Goal: Book appointment/travel/reservation

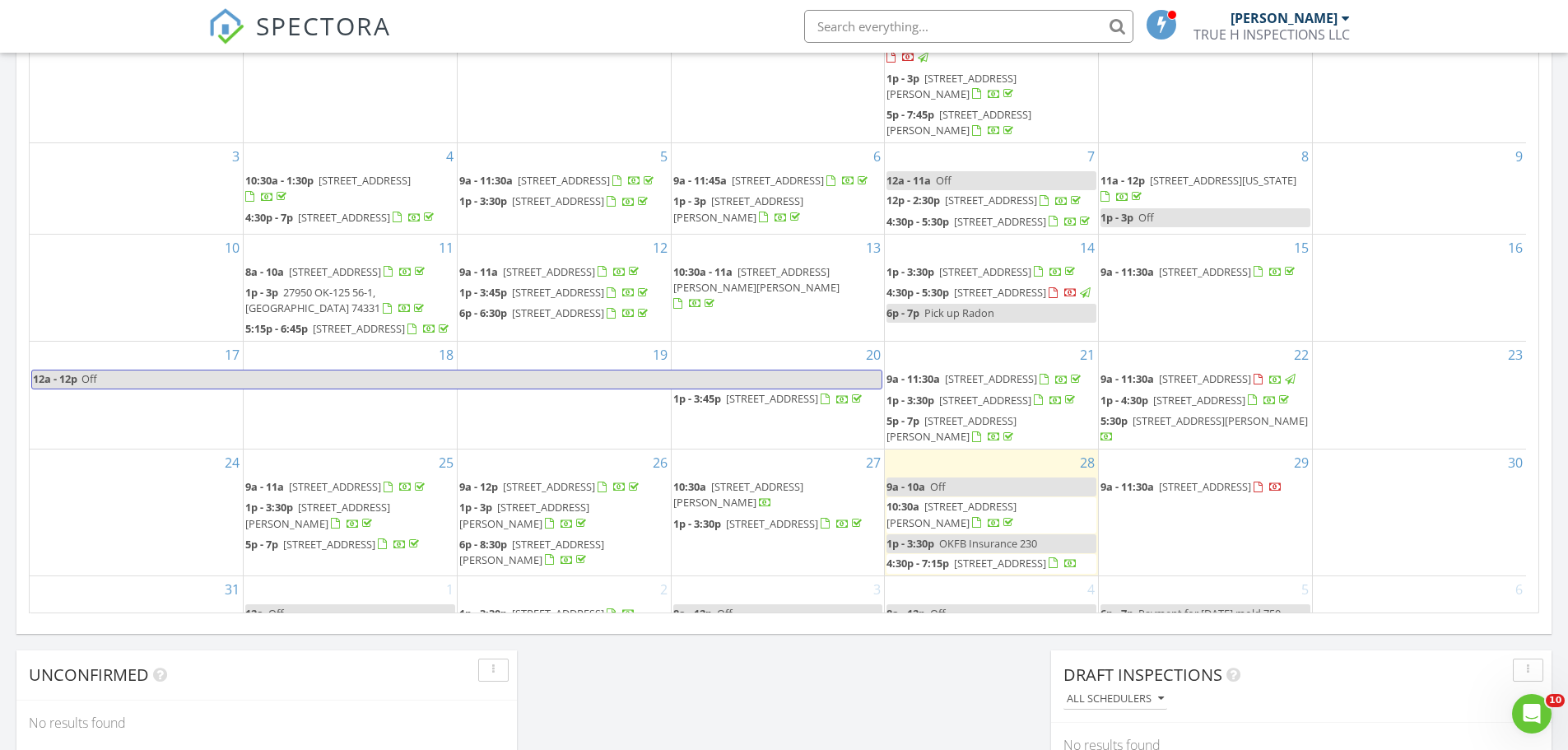
scroll to position [1523, 1594]
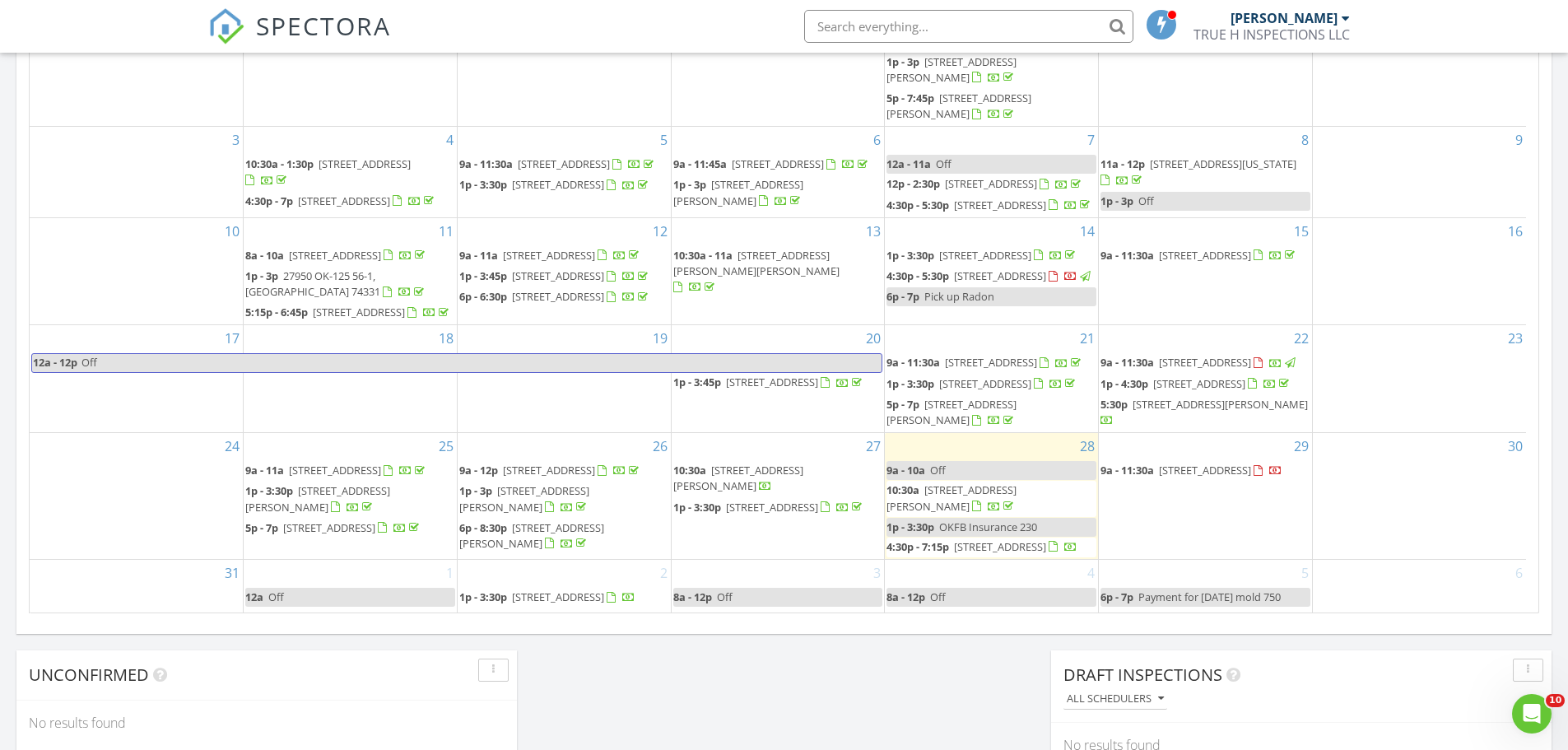
click at [798, 598] on div "3 8a - 12p Off" at bounding box center [778, 586] width 213 height 53
click at [788, 559] on link "Event" at bounding box center [777, 552] width 85 height 27
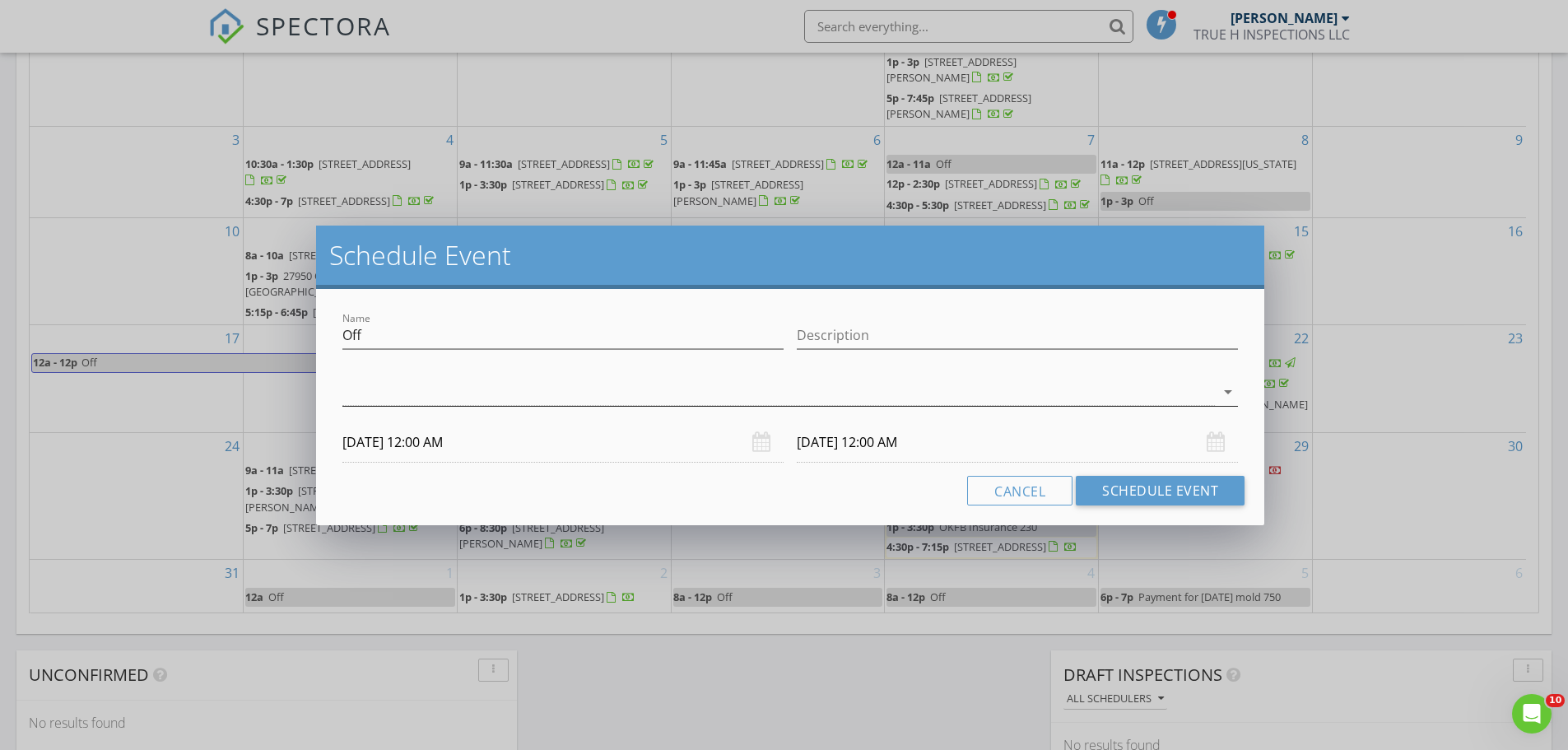
click at [417, 393] on div at bounding box center [779, 391] width 873 height 27
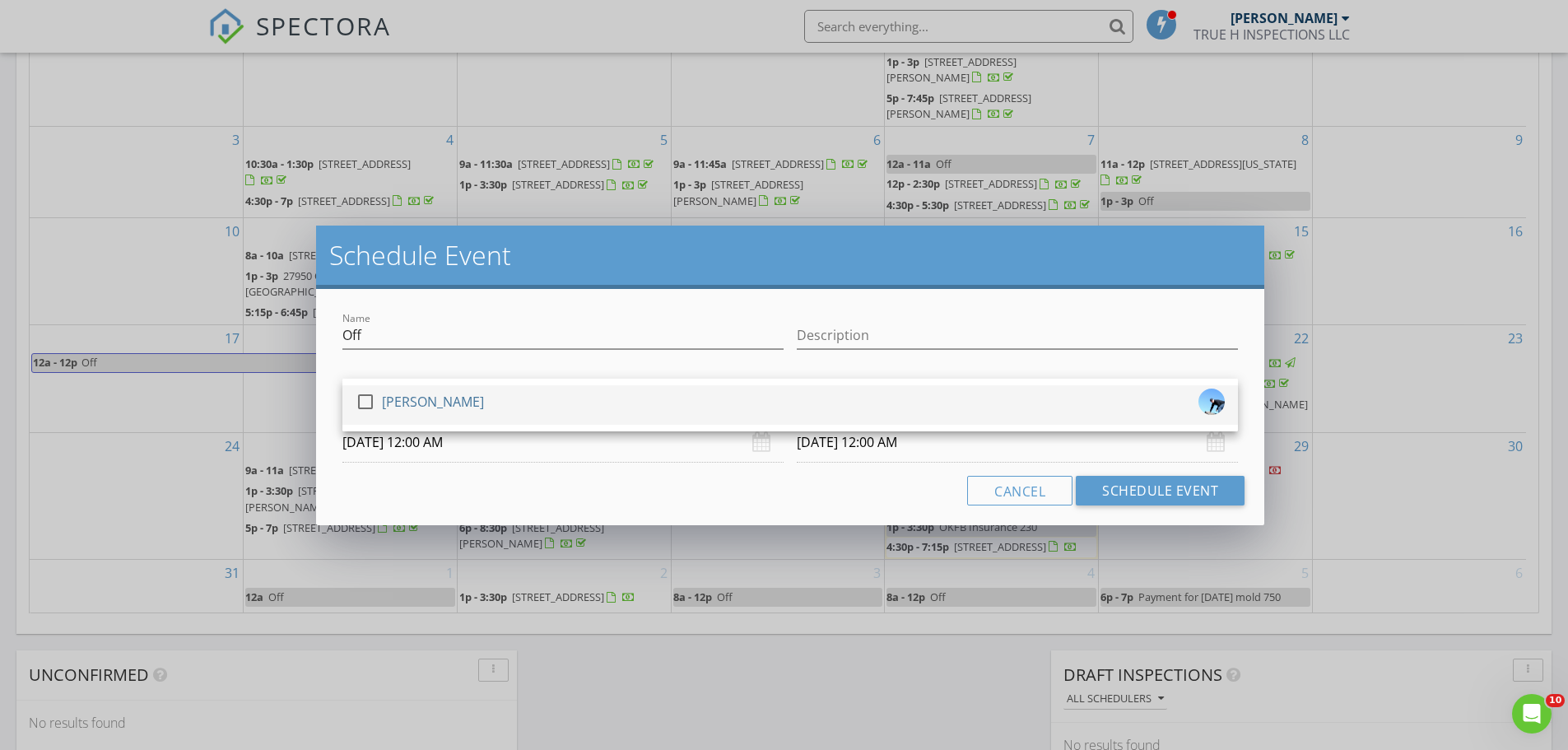
click at [425, 389] on div "[PERSON_NAME]" at bounding box center [433, 402] width 102 height 27
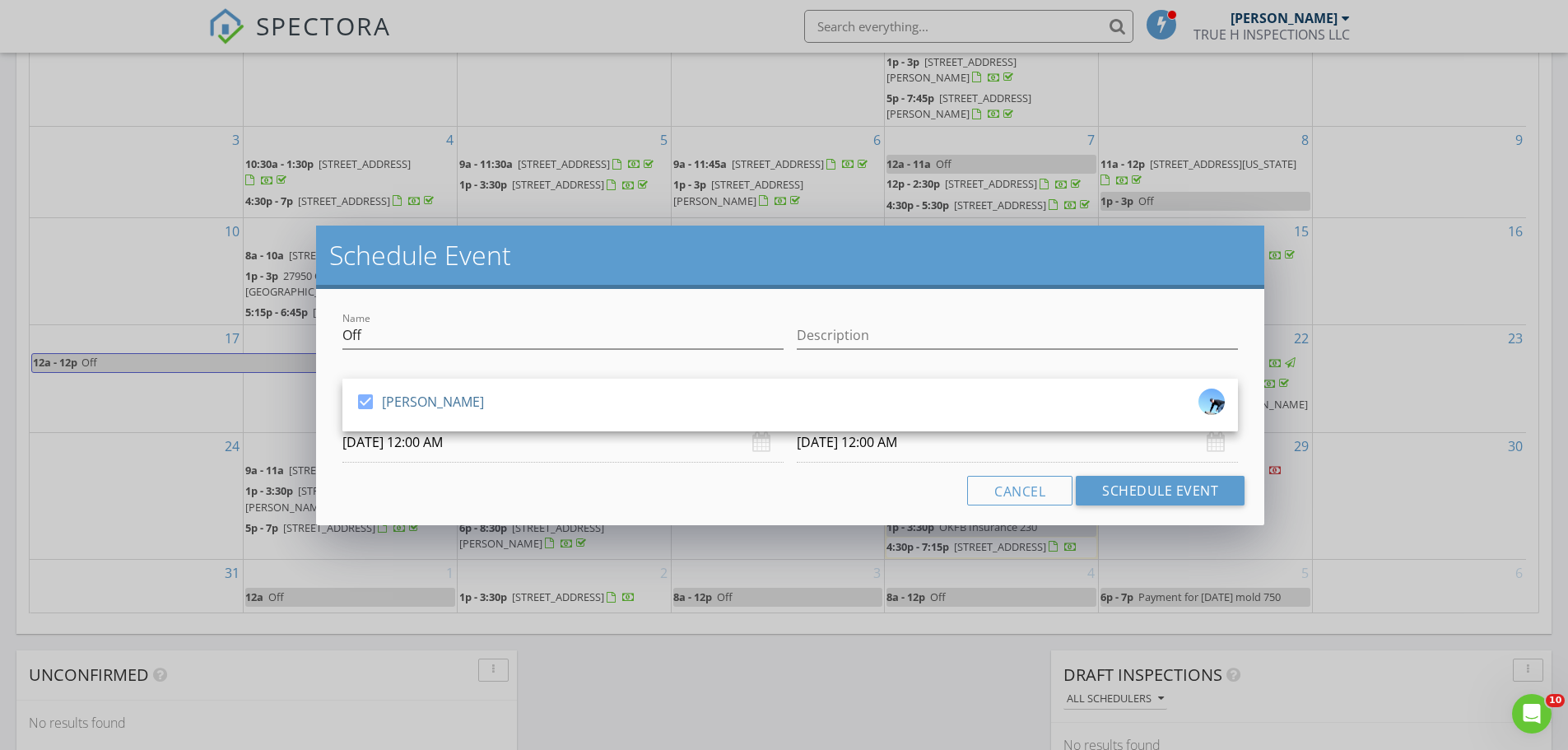
click at [476, 443] on input "[DATE] 12:00 AM" at bounding box center [563, 442] width 442 height 41
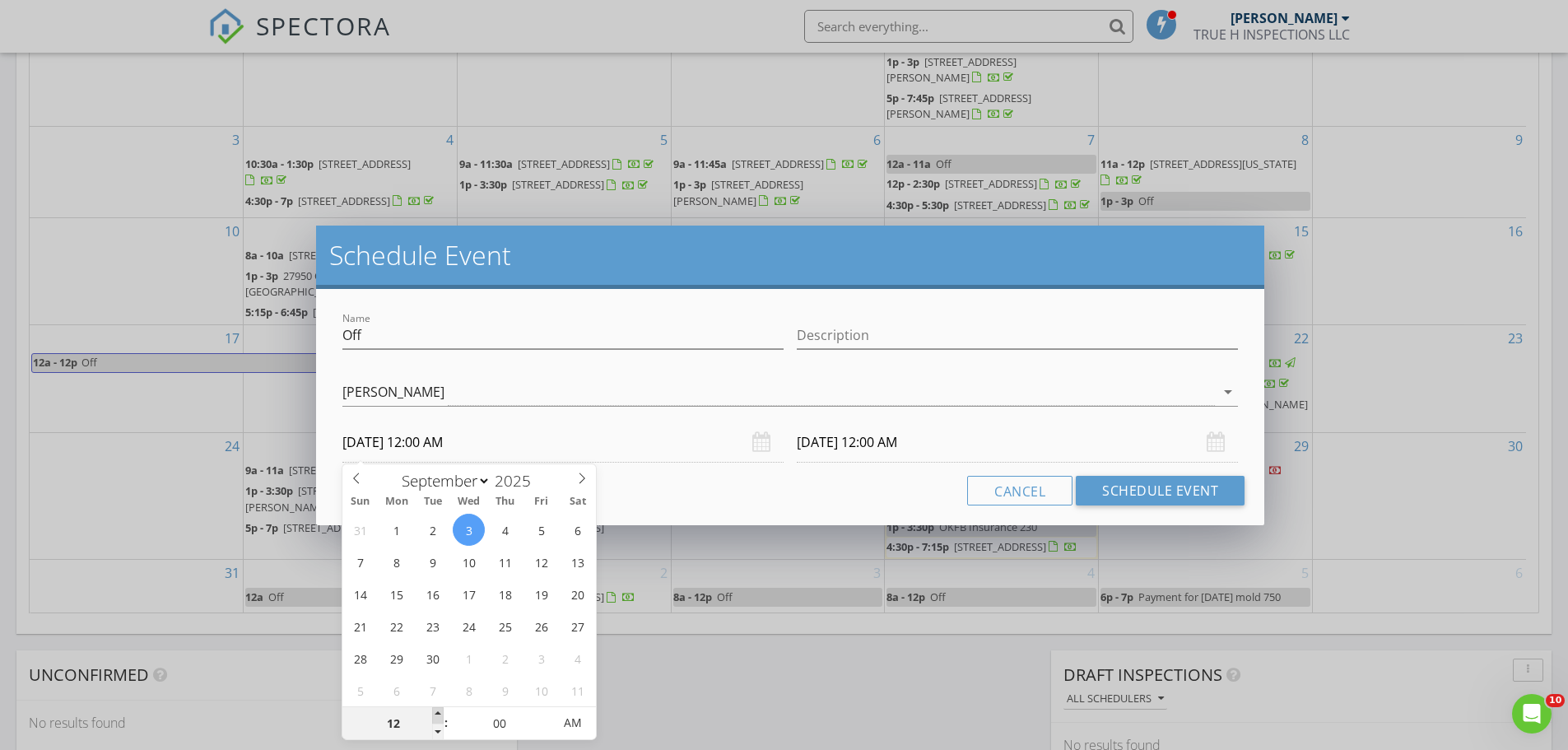
type input "01"
type input "[DATE] 1:00 AM"
click at [441, 709] on span at bounding box center [437, 715] width 11 height 16
type input "[DATE] 1:00 AM"
type input "[DATE] 1:00 PM"
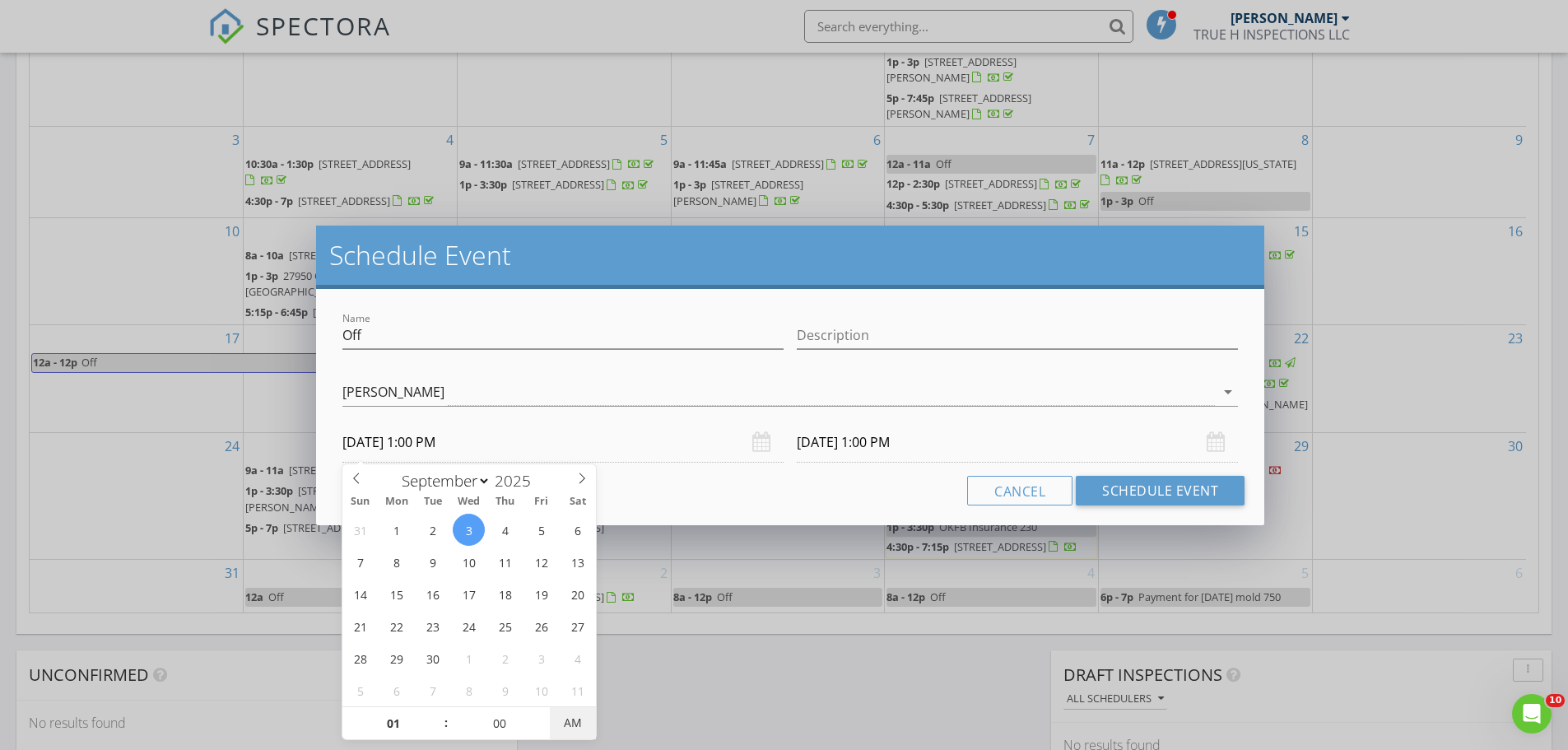
click at [578, 711] on span "AM" at bounding box center [573, 722] width 45 height 33
click at [898, 442] on input "[DATE] 1:00 PM" at bounding box center [1018, 442] width 442 height 41
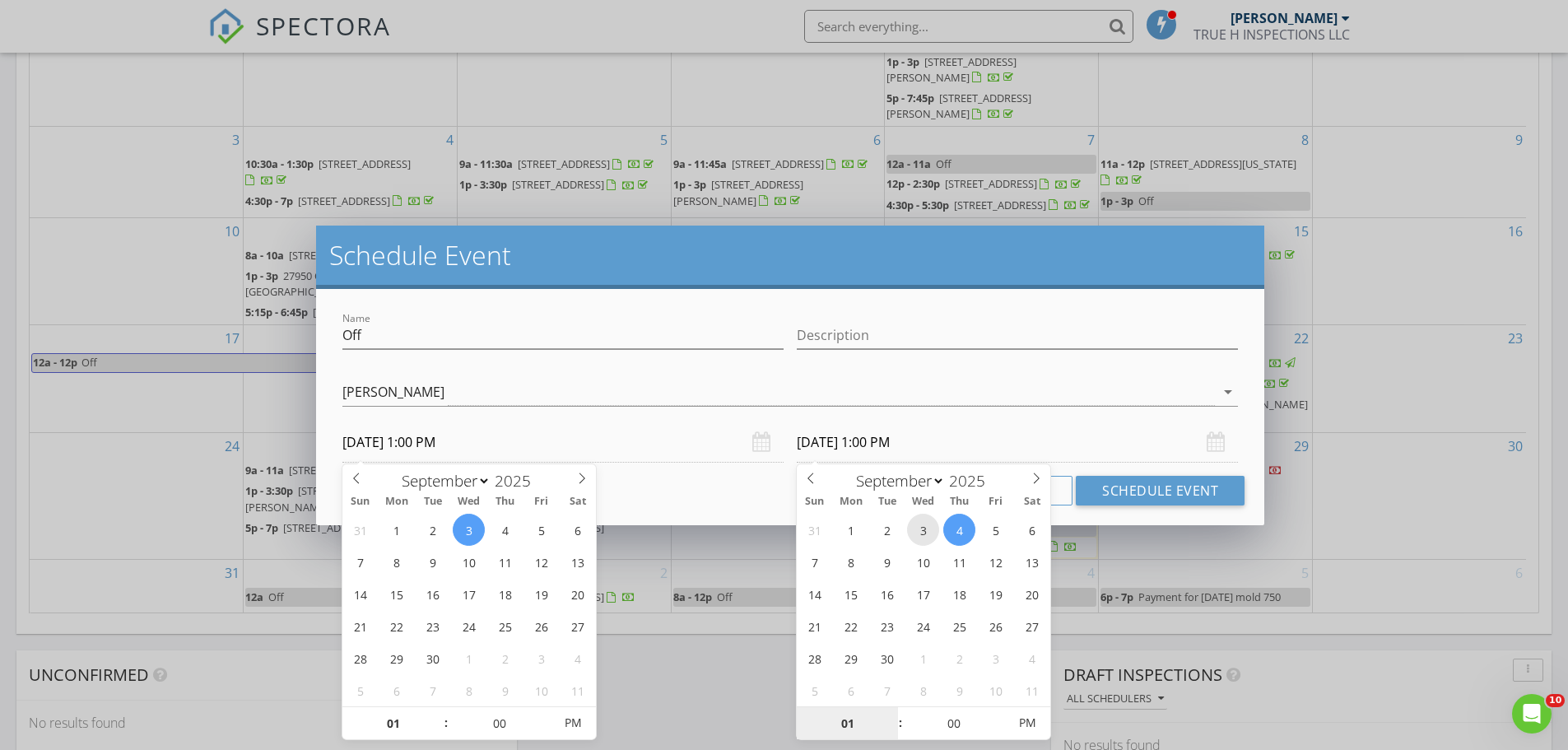
type input "[DATE] 1:00 PM"
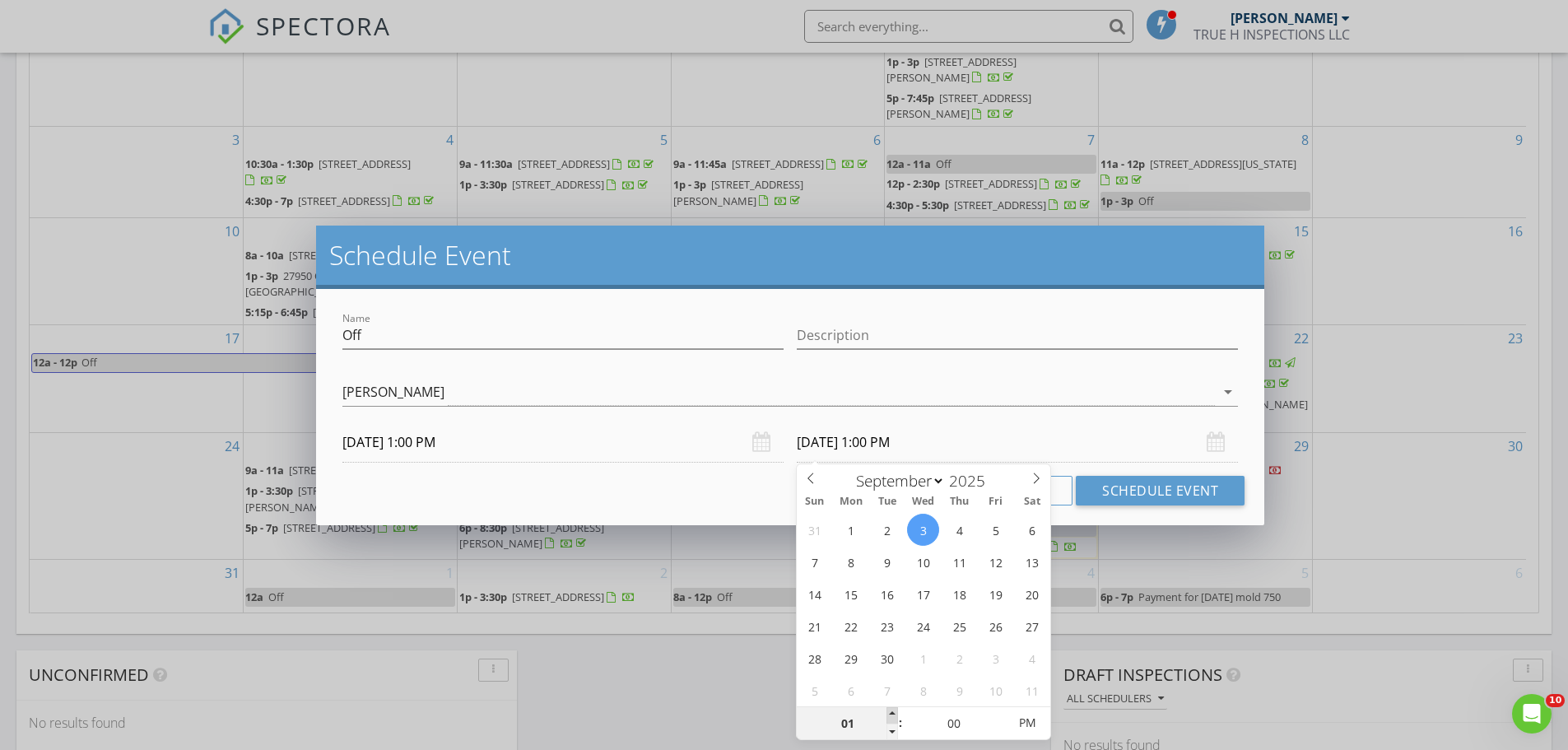
type input "02"
type input "[DATE] 2:00 PM"
click at [887, 715] on span at bounding box center [892, 715] width 11 height 16
type input "03"
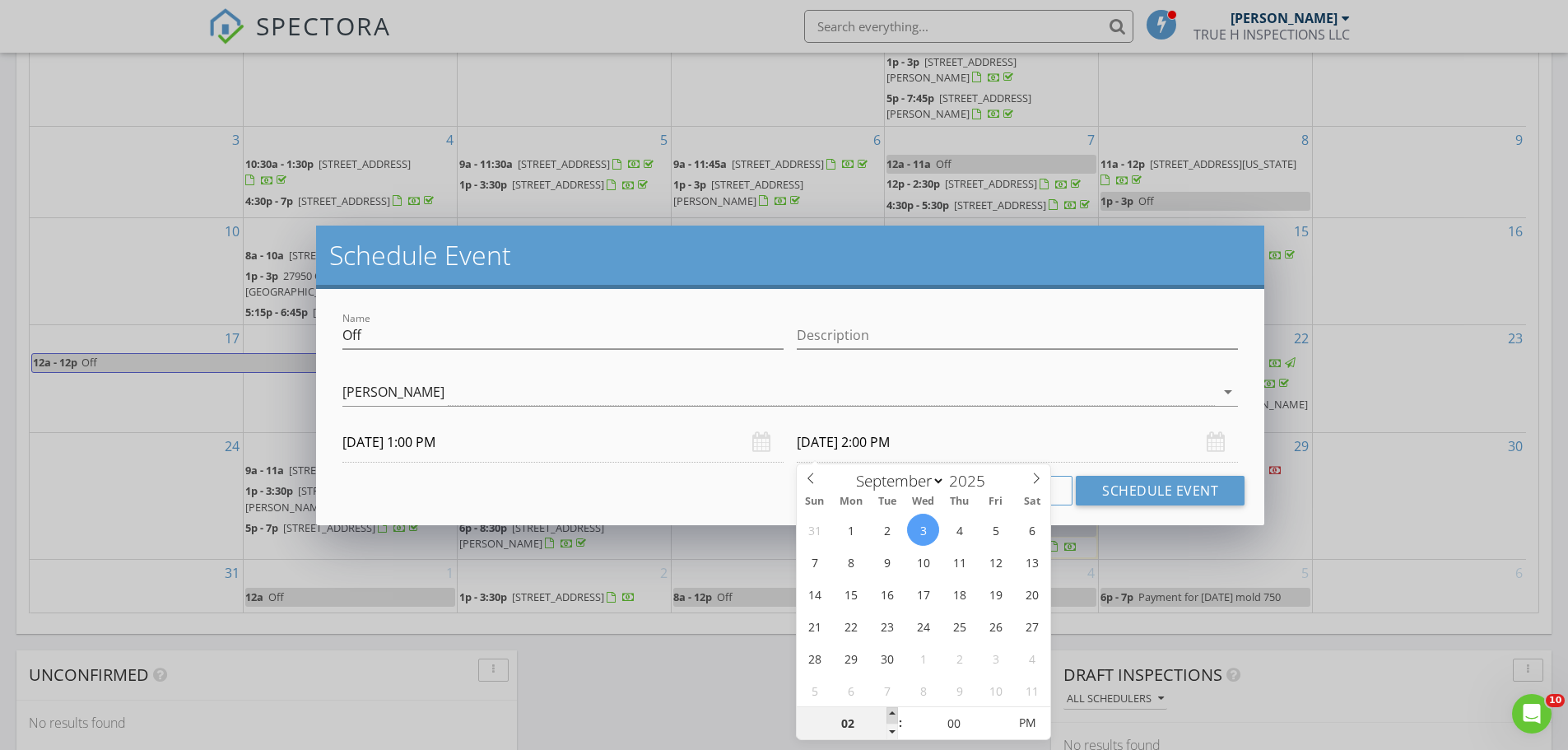
type input "[DATE] 3:00 PM"
type input "04"
type input "[DATE] 4:00 PM"
click at [887, 715] on span at bounding box center [892, 715] width 11 height 16
click at [738, 516] on div "Name Off Description check_box [PERSON_NAME] [PERSON_NAME] arrow_drop_down [DAT…" at bounding box center [791, 407] width 949 height 236
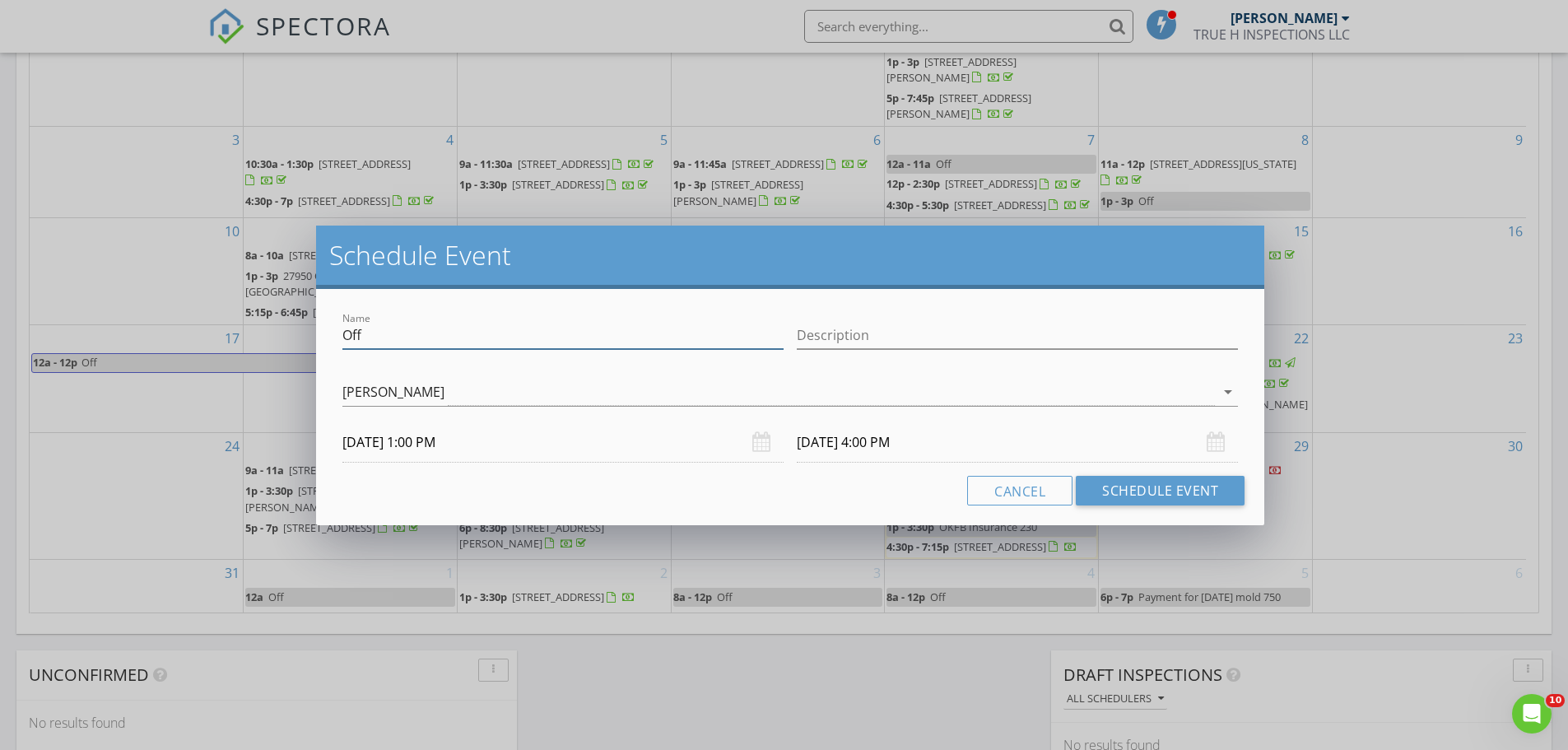
click at [591, 335] on input "Off" at bounding box center [563, 334] width 442 height 27
type input "O"
type input "m"
type input "Mold Job"
click at [1168, 487] on button "Schedule Event" at bounding box center [1161, 491] width 169 height 29
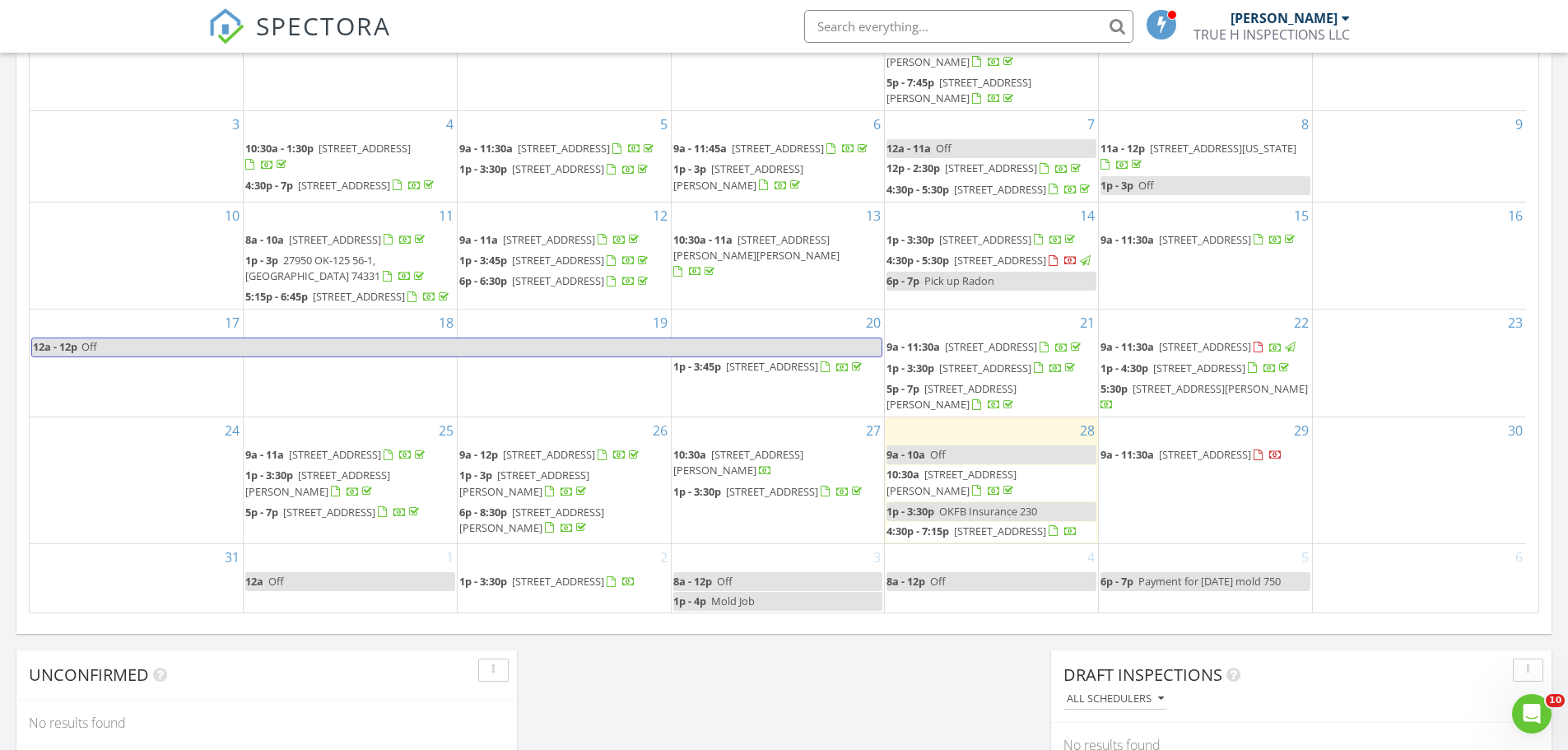
scroll to position [139, 0]
